Goal: Navigation & Orientation: Find specific page/section

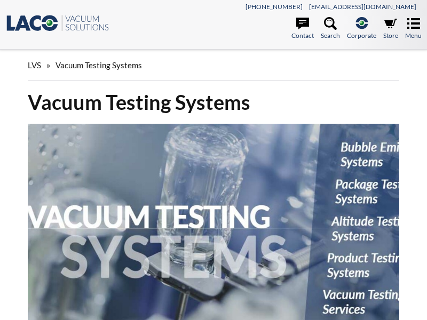
select select "Language Translate Widget"
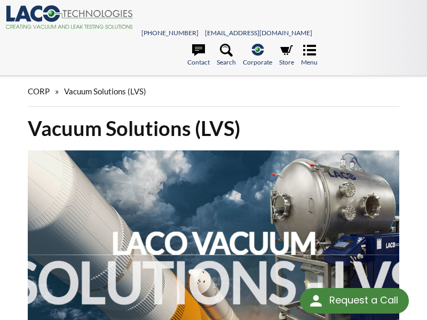
select select "Language Translate Widget"
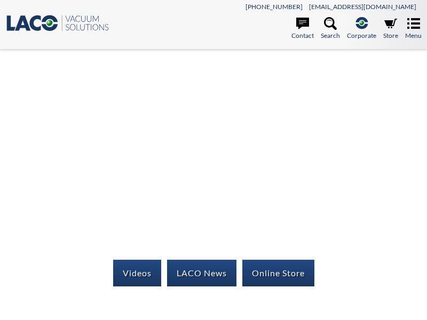
select select "Language Translate Widget"
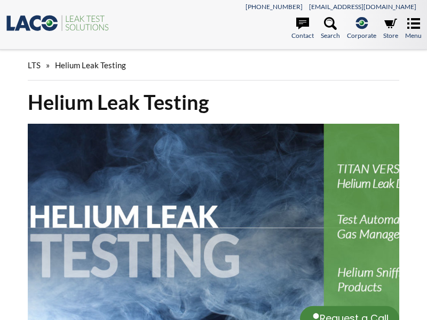
select select "Language Translate Widget"
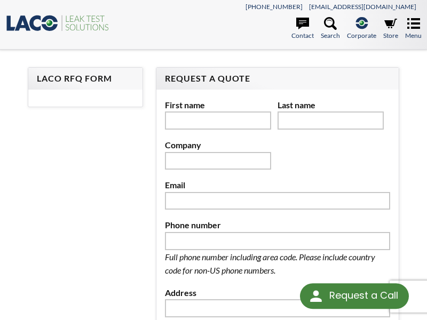
select select "Language Translate Widget"
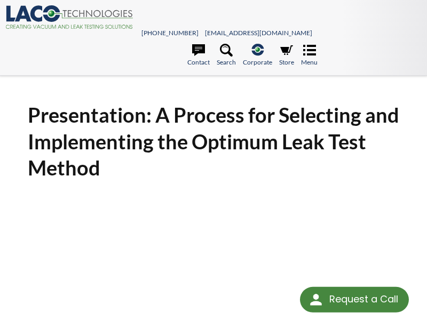
scroll to position [12, 0]
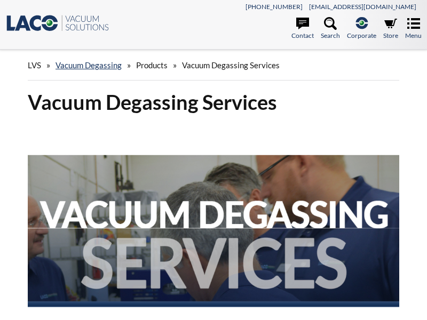
select select "Language Translate Widget"
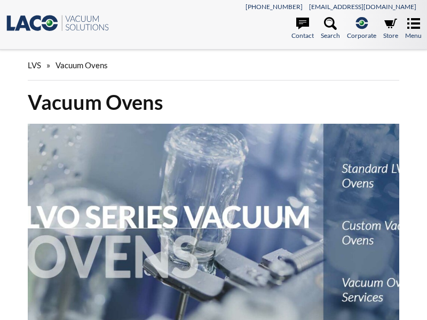
select select "Language Translate Widget"
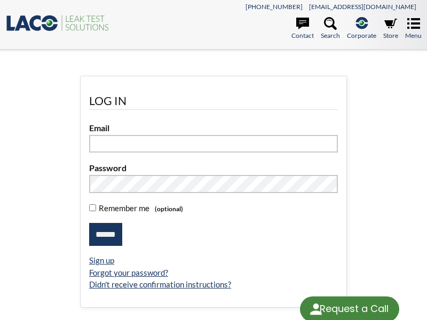
select select "Language Translate Widget"
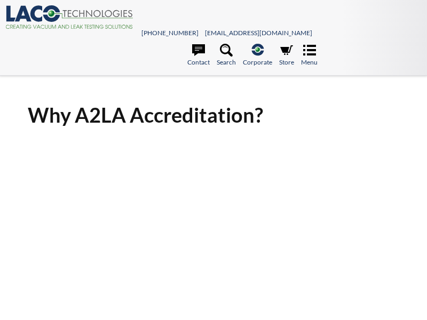
select select "Language Translate Widget"
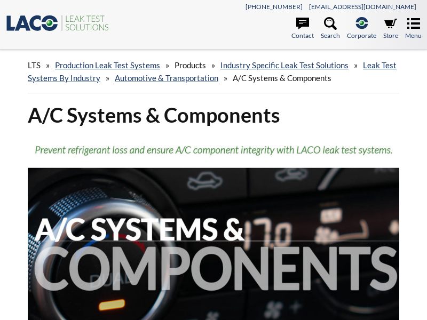
select select "Language Translate Widget"
